Goal: Communication & Community: Answer question/provide support

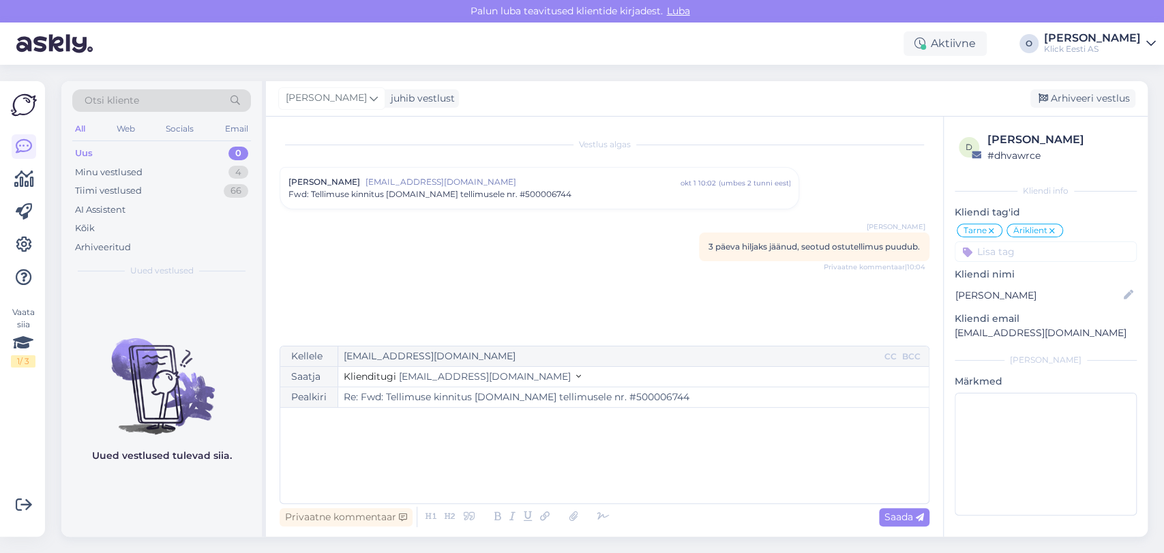
click at [169, 168] on div "Minu vestlused 4" at bounding box center [161, 172] width 179 height 19
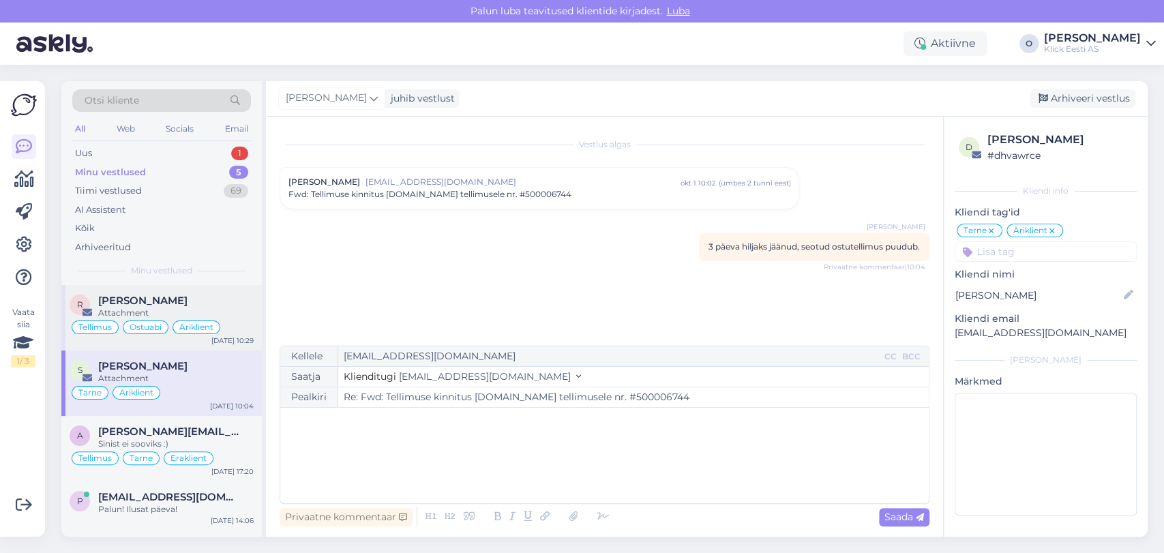
click at [148, 306] on span "[PERSON_NAME]" at bounding box center [142, 301] width 89 height 12
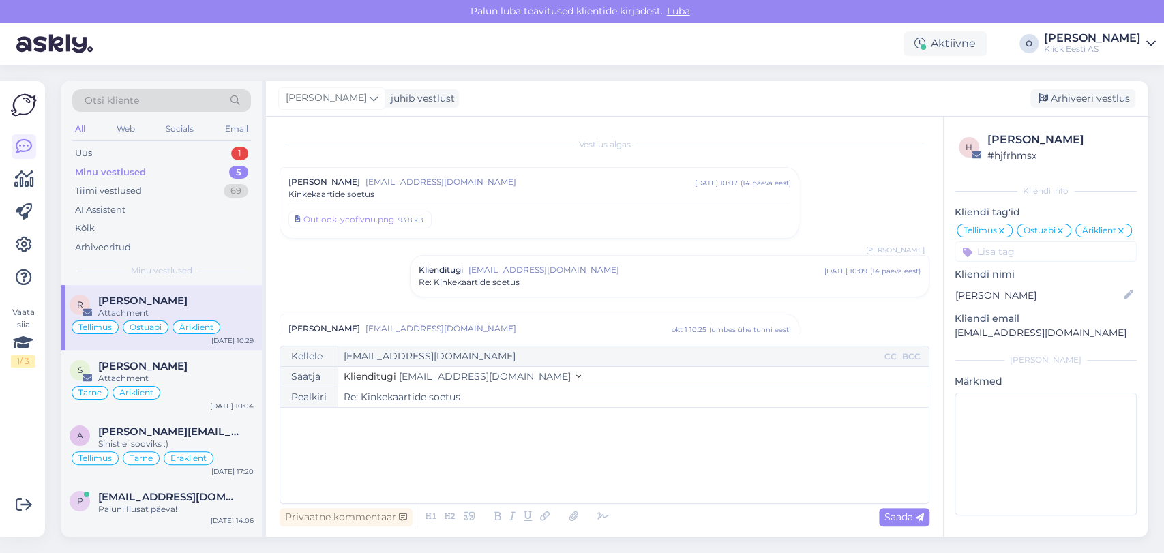
scroll to position [100, 0]
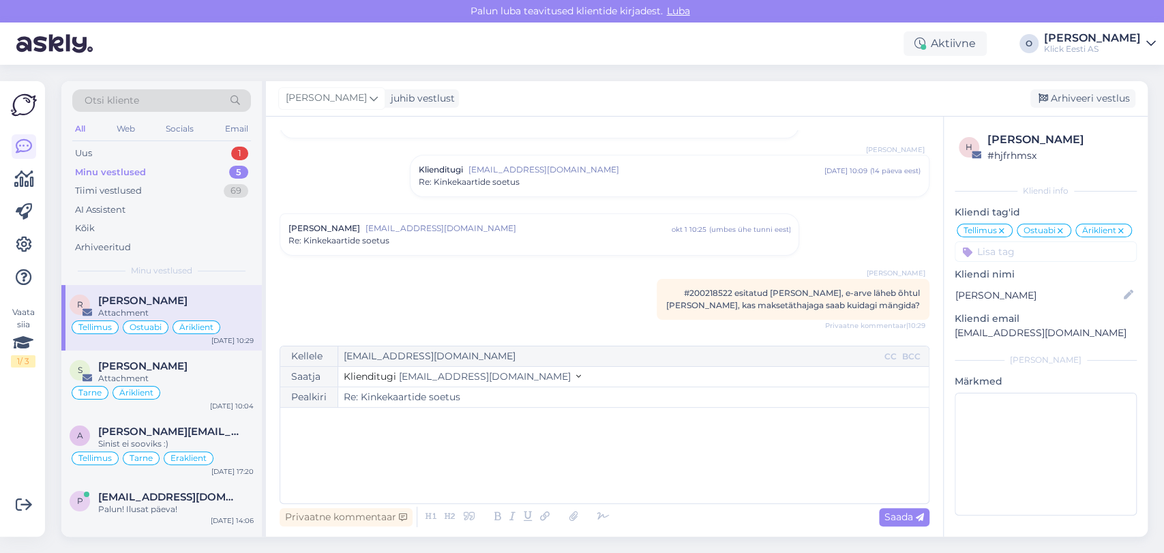
click at [514, 236] on div "Re: Kinkekaartide soetus" at bounding box center [540, 241] width 502 height 12
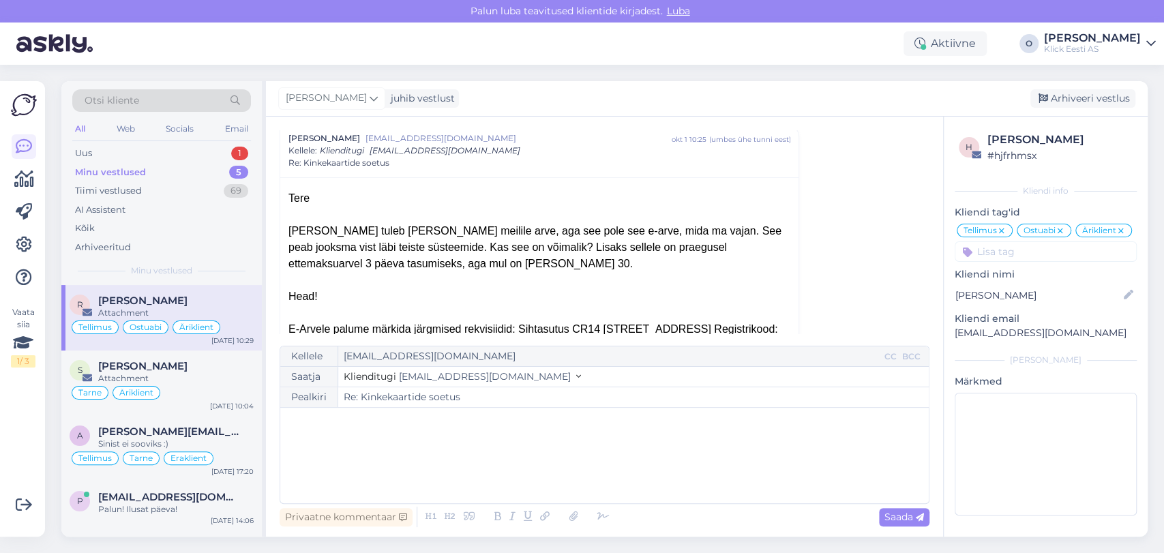
scroll to position [194, 0]
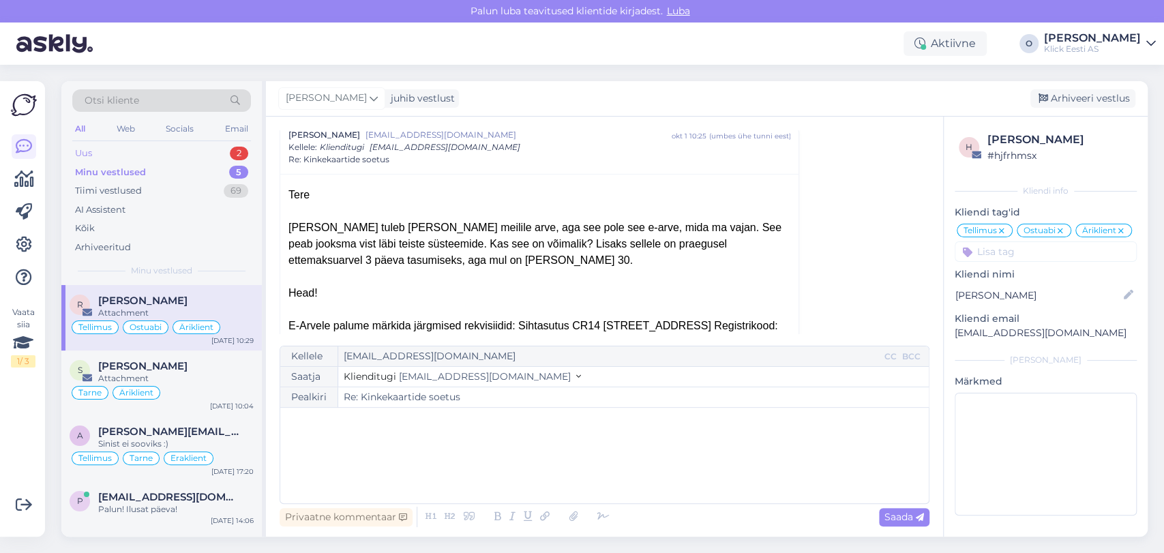
click at [196, 153] on div "Uus 2" at bounding box center [161, 153] width 179 height 19
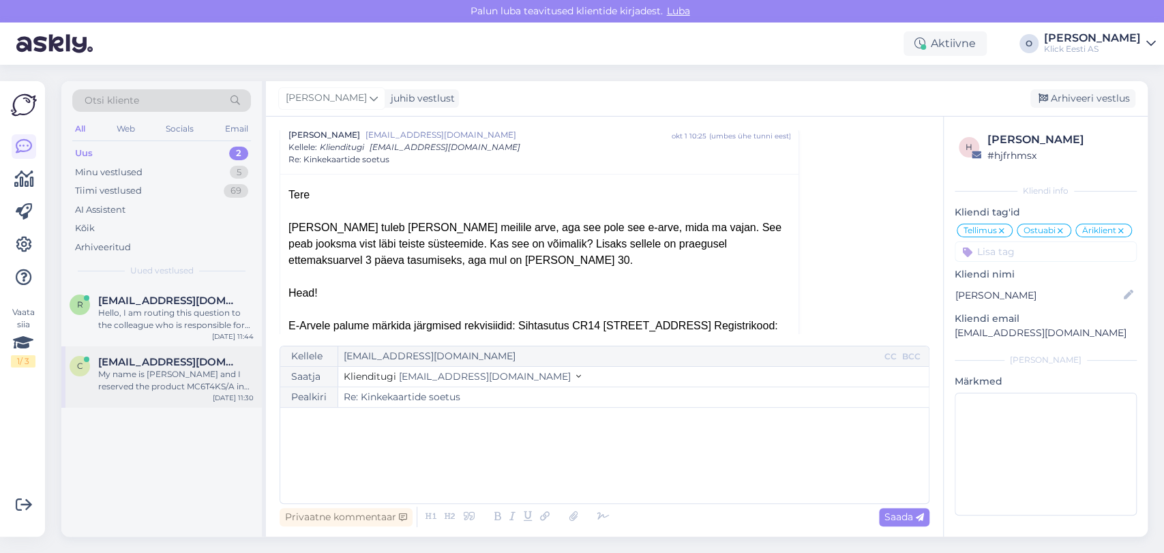
click at [160, 366] on span "[EMAIL_ADDRESS][DOMAIN_NAME]" at bounding box center [169, 362] width 142 height 12
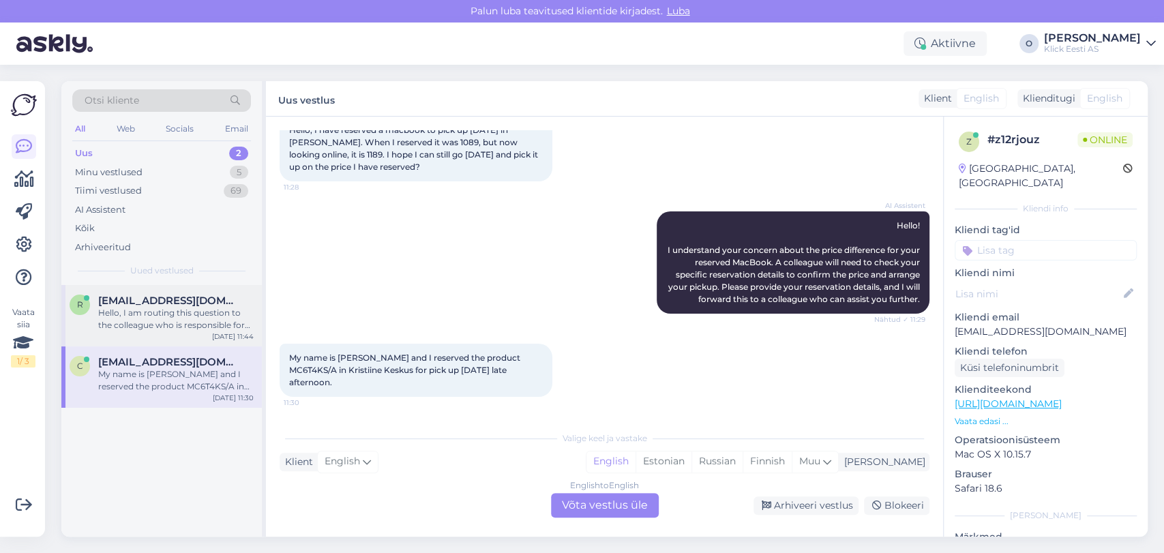
click at [158, 302] on span "[EMAIL_ADDRESS][DOMAIN_NAME]" at bounding box center [169, 301] width 142 height 12
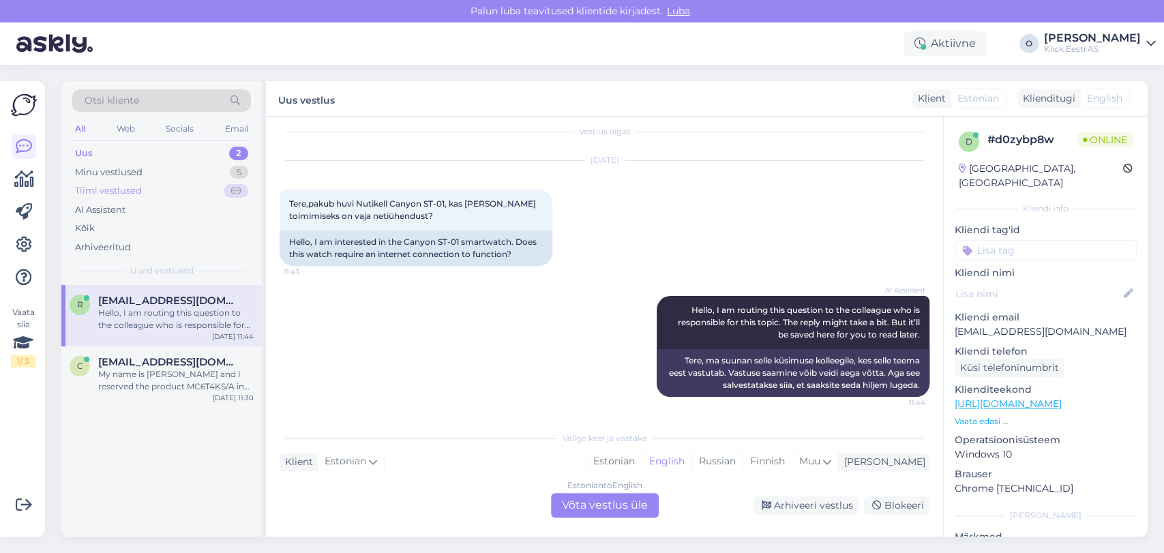
click at [162, 182] on div "Tiimi vestlused 69" at bounding box center [161, 190] width 179 height 19
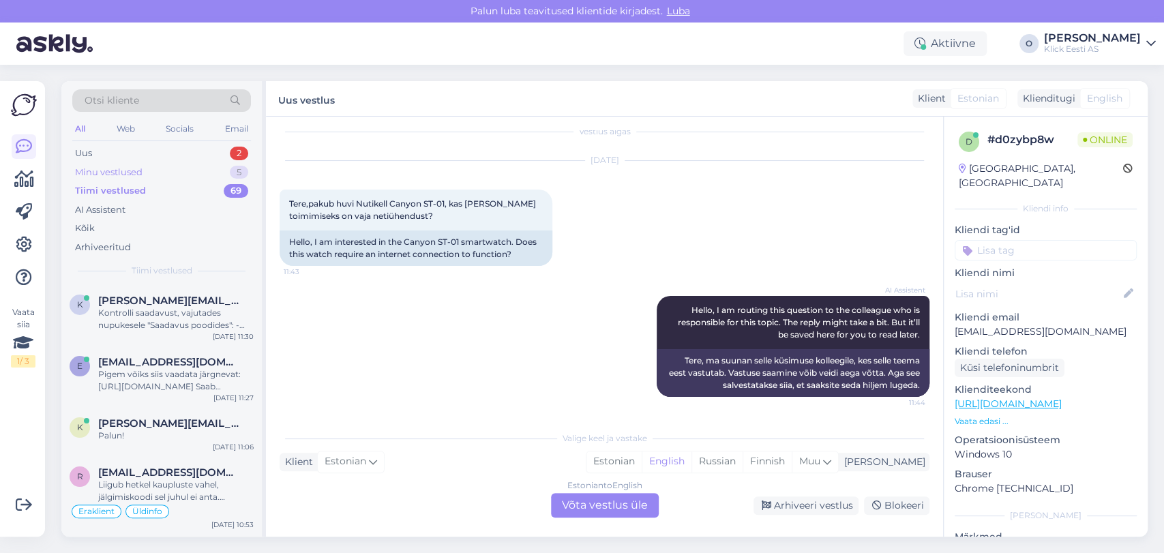
click at [189, 165] on div "Minu vestlused 5" at bounding box center [161, 172] width 179 height 19
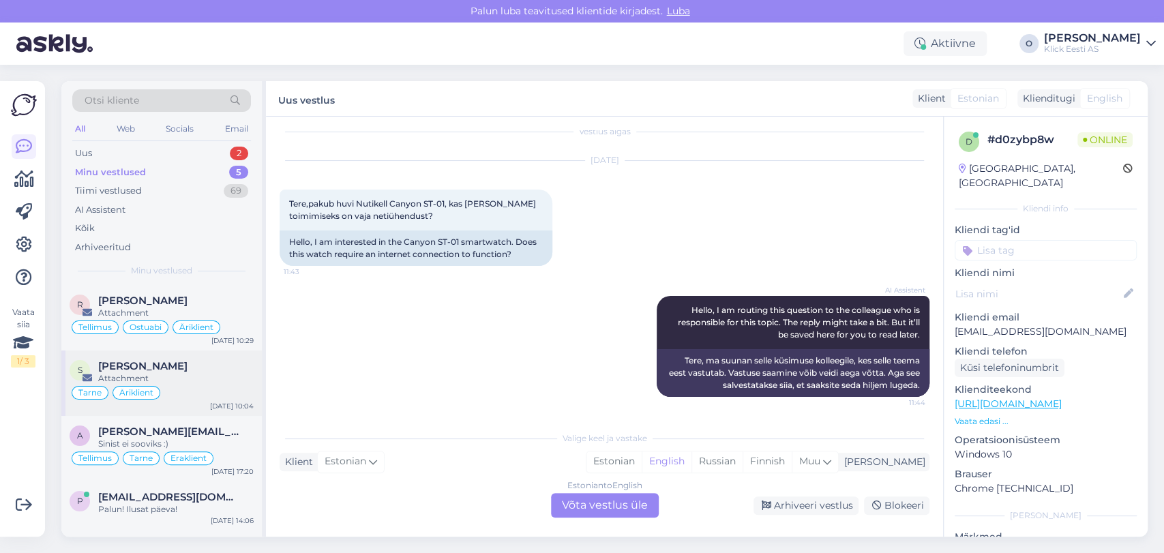
click at [142, 375] on div "Attachment" at bounding box center [176, 378] width 156 height 12
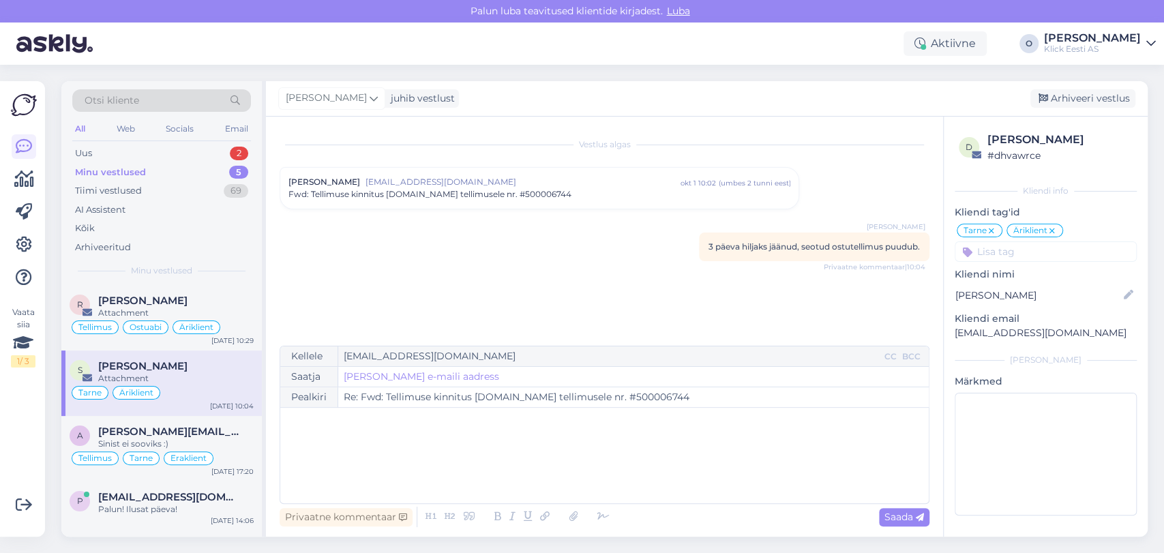
scroll to position [0, 0]
click at [425, 482] on div "﻿" at bounding box center [604, 456] width 635 height 82
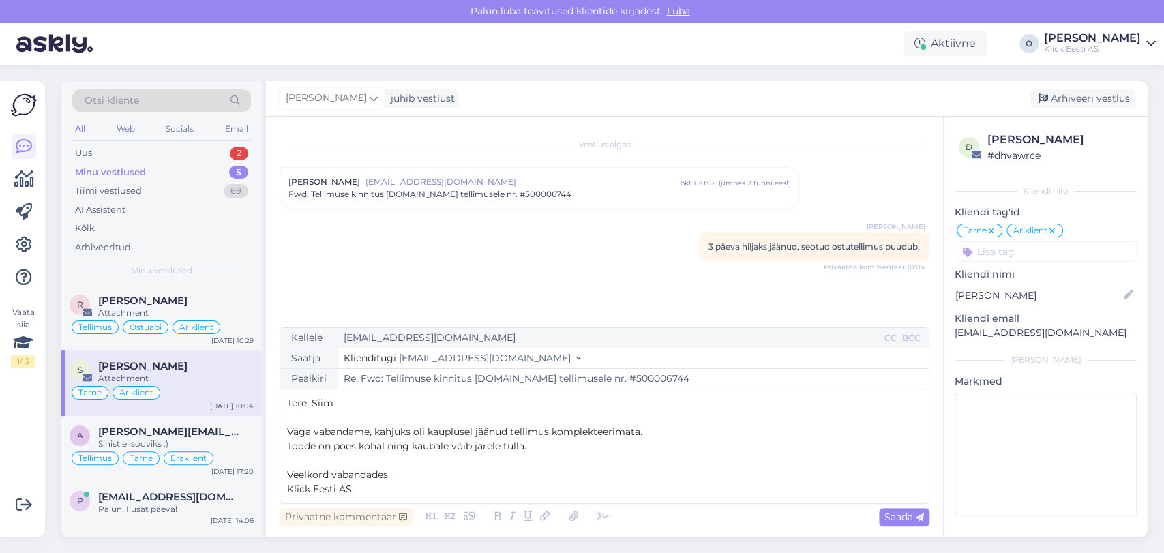
click at [347, 449] on span "Toode on poes kohal ning kaubale võib järele tulla." at bounding box center [406, 446] width 239 height 12
click at [366, 443] on span "Toode on poes kohal ning kaubale võib järele tulla." at bounding box center [406, 446] width 239 height 12
click at [372, 489] on p "Klick Eesti AS" at bounding box center [604, 489] width 635 height 14
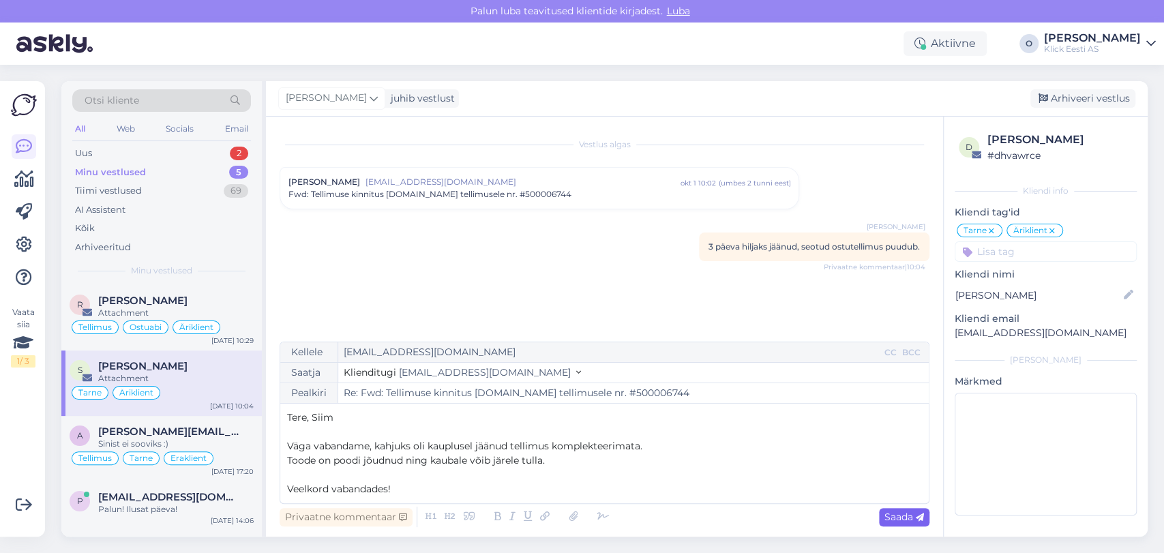
click at [902, 524] on div "Saada" at bounding box center [904, 517] width 50 height 18
type input "Re: Re: Fwd: Tellimuse kinnitus [DOMAIN_NAME] tellimusele nr. #500006744"
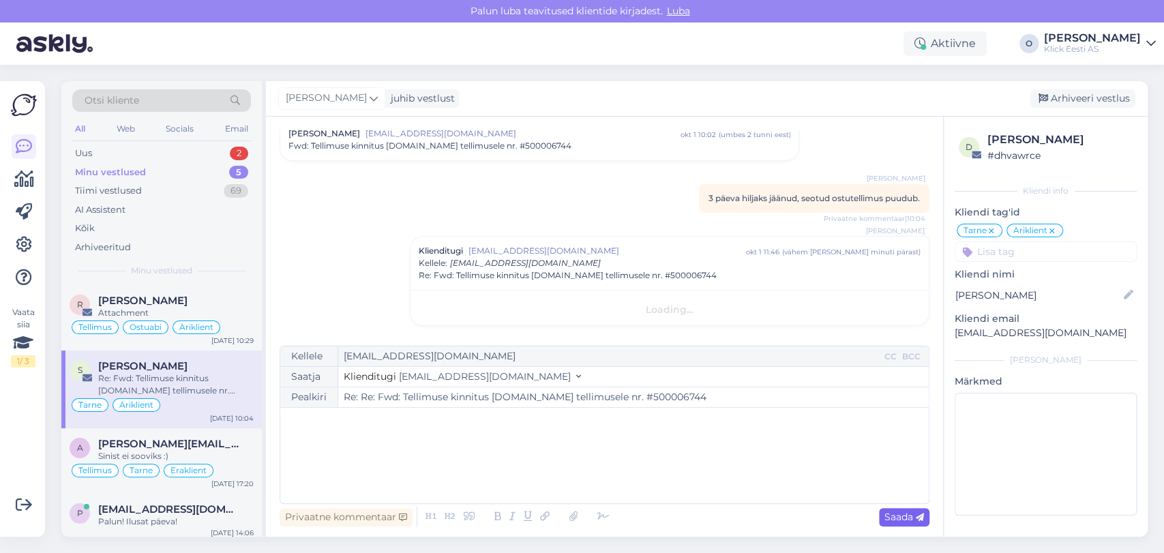
scroll to position [53, 0]
click at [1051, 98] on div "Arhiveeri vestlus" at bounding box center [1083, 98] width 105 height 18
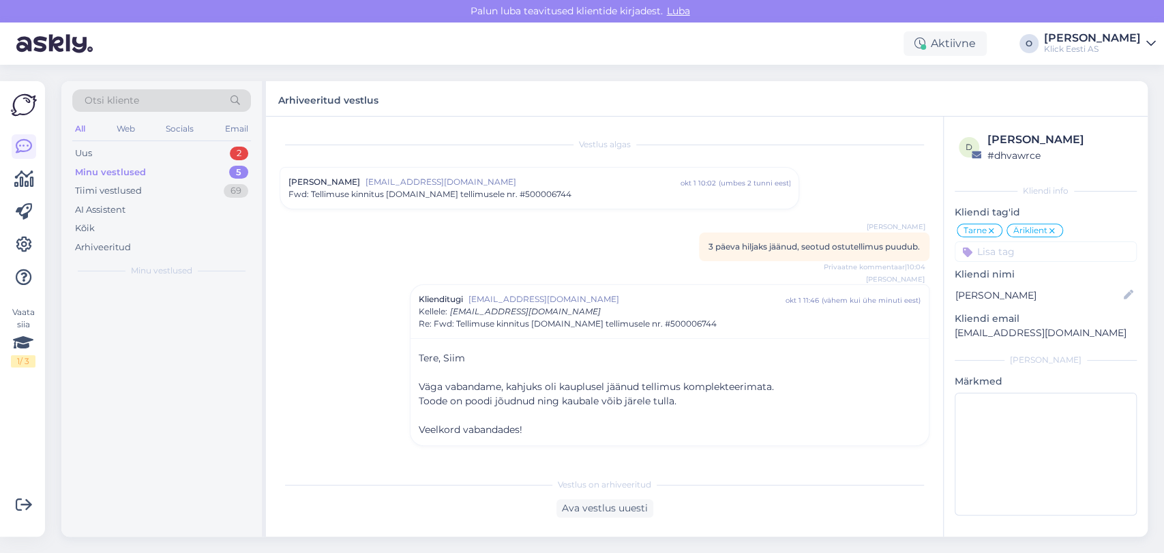
scroll to position [0, 0]
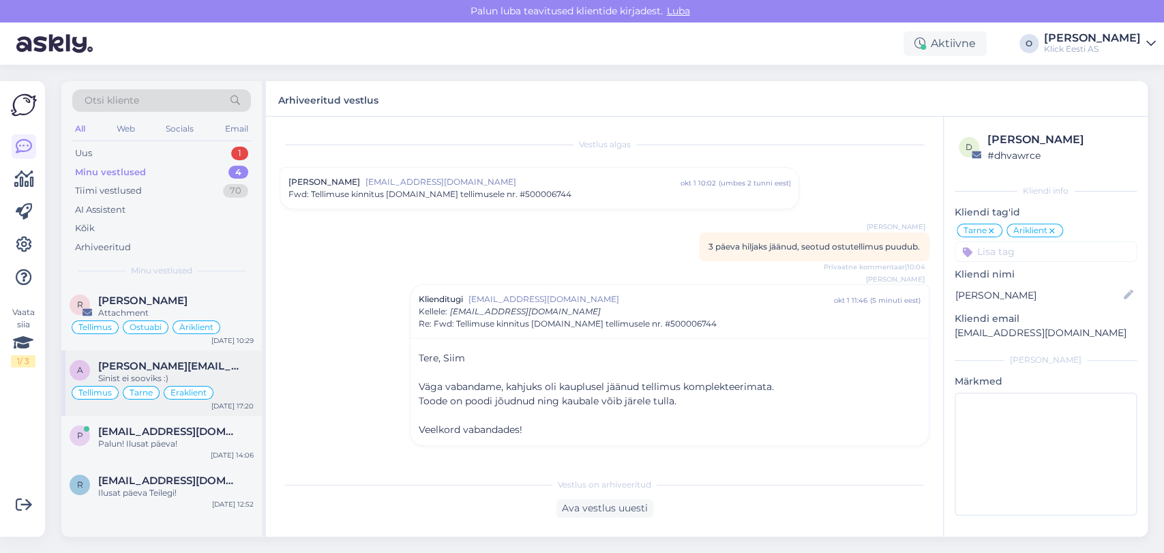
click at [147, 377] on div "Sinist ei sooviks :)" at bounding box center [176, 378] width 156 height 12
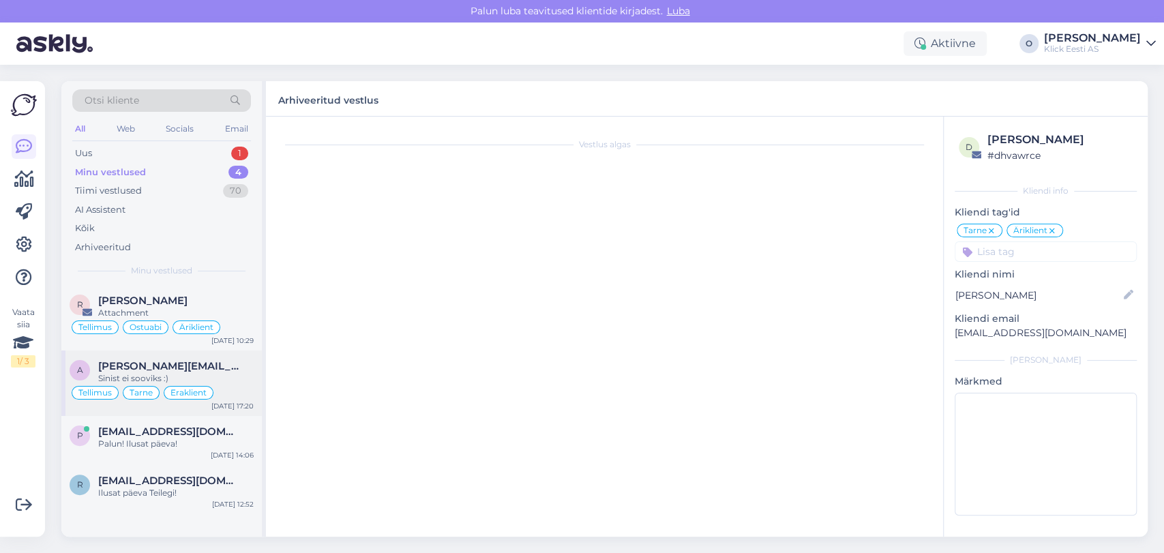
scroll to position [1420, 0]
